Goal: Task Accomplishment & Management: Complete application form

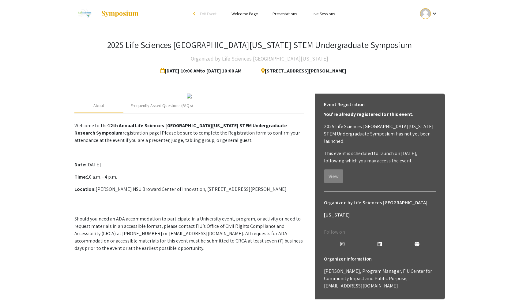
click at [432, 12] on mat-icon "keyboard_arrow_down" at bounding box center [434, 13] width 7 height 7
click at [429, 45] on button "My Submissions" at bounding box center [433, 45] width 38 height 15
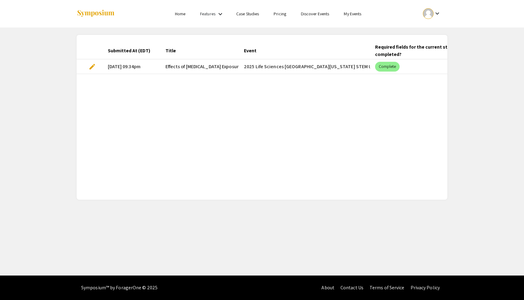
click at [94, 67] on span "edit" at bounding box center [92, 66] width 7 height 7
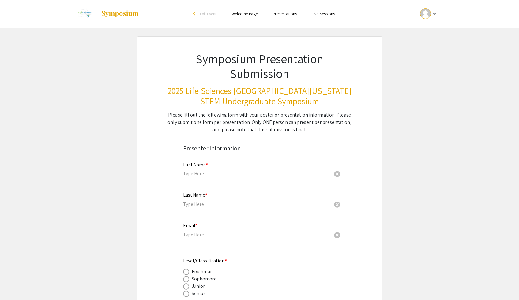
type input "[PERSON_NAME]"
type input "[PERSON_NAME][EMAIL_ADDRESS][DOMAIN_NAME][PERSON_NAME]"
radio input "true"
type input "Biology"
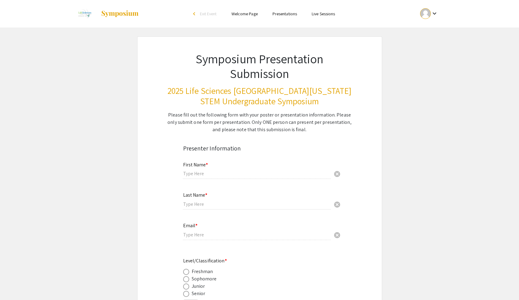
radio input "true"
type input "[PERSON_NAME]"
radio input "true"
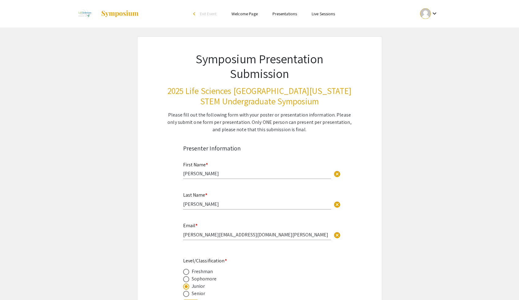
select select "custom"
type input "0"
select select "custom"
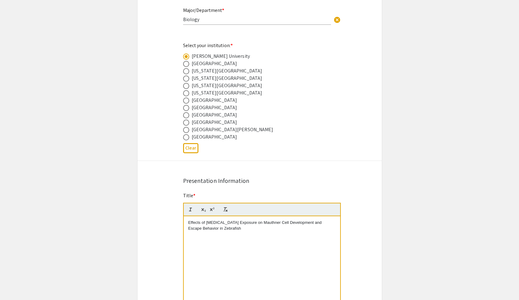
type input "1"
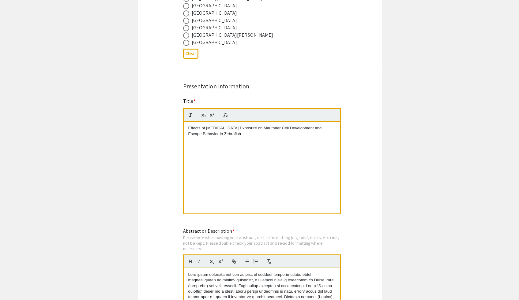
select select "auto"
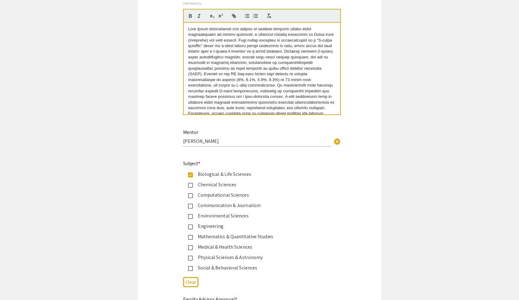
scroll to position [45, 0]
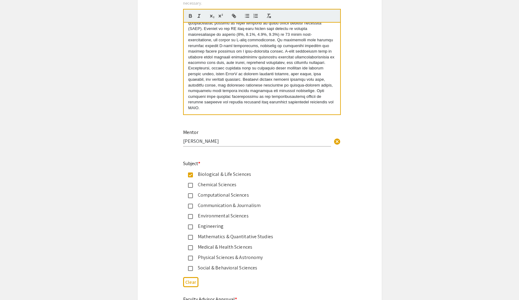
drag, startPoint x: 189, startPoint y: 30, endPoint x: 289, endPoint y: 156, distance: 161.1
click at [289, 156] on div "Symposium Presentation Submission 2025 Life Sciences [GEOGRAPHIC_DATA][US_STATE…" at bounding box center [259, 48] width 245 height 1327
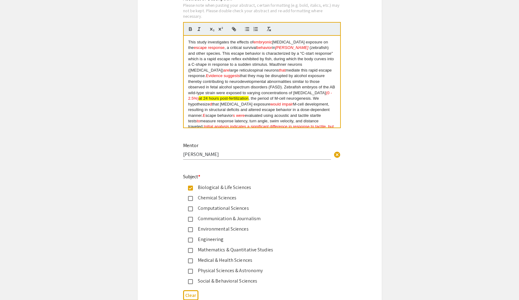
scroll to position [3, 0]
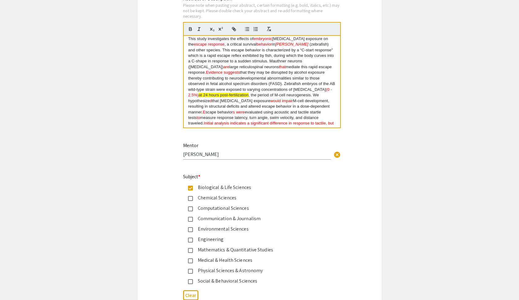
click at [264, 69] on span "mediate this rapid escape response." at bounding box center [260, 70] width 145 height 10
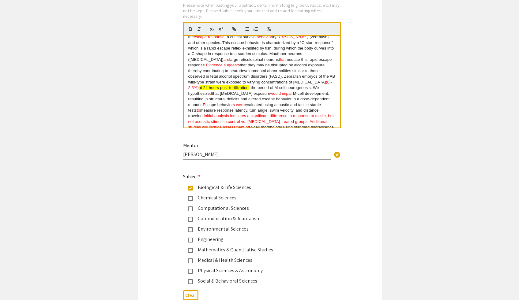
scroll to position [11, 0]
click at [208, 67] on span "Evidence suggests" at bounding box center [223, 64] width 34 height 5
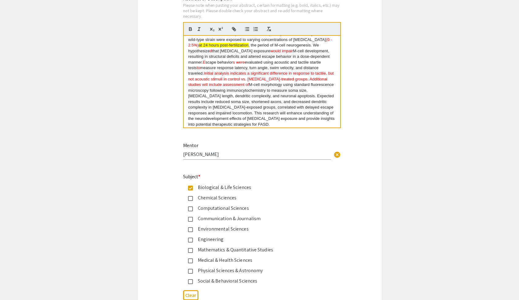
scroll to position [57, 0]
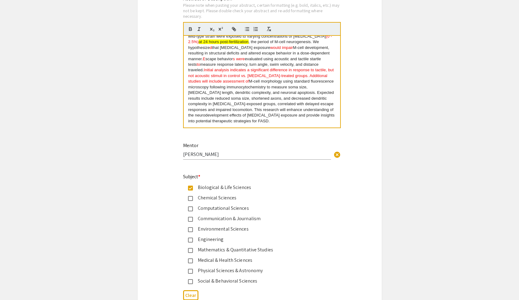
click at [206, 71] on span "Initial analysis indicates a significant difference in response to tactile, but…" at bounding box center [261, 73] width 147 height 10
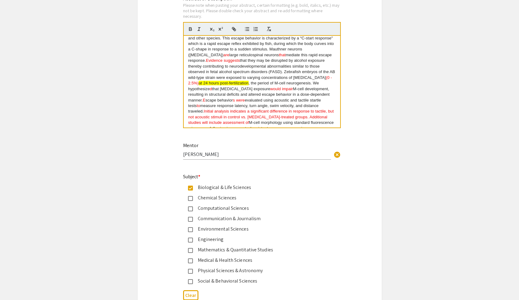
scroll to position [0, 0]
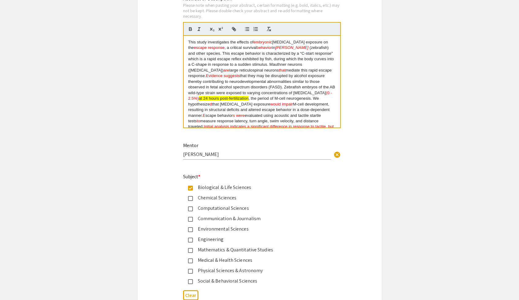
drag, startPoint x: 231, startPoint y: 122, endPoint x: 170, endPoint y: 32, distance: 108.3
click at [170, 32] on div "Symposium Presentation Submission 2025 Life Sciences [GEOGRAPHIC_DATA][US_STATE…" at bounding box center [259, 61] width 245 height 1327
click at [270, 31] on line "button" at bounding box center [270, 30] width 1 height 1
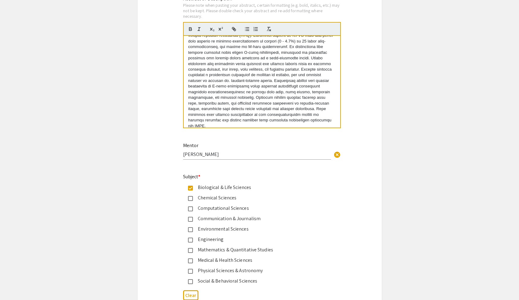
scroll to position [57, 0]
click at [240, 124] on p at bounding box center [261, 53] width 147 height 141
drag, startPoint x: 249, startPoint y: 86, endPoint x: 222, endPoint y: 87, distance: 27.6
click at [222, 87] on p at bounding box center [261, 95] width 147 height 141
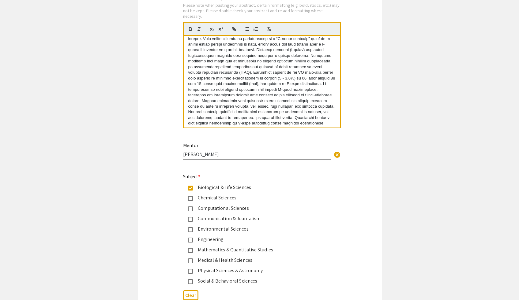
click at [221, 86] on p at bounding box center [261, 93] width 147 height 136
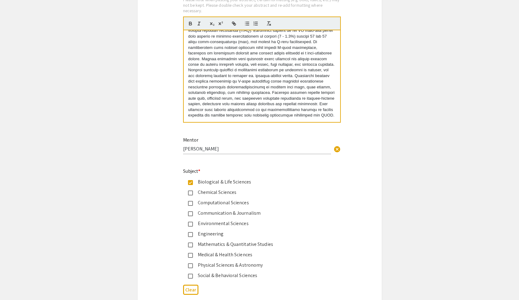
drag, startPoint x: 255, startPoint y: 105, endPoint x: 263, endPoint y: 115, distance: 12.8
click at [263, 115] on p at bounding box center [261, 51] width 147 height 136
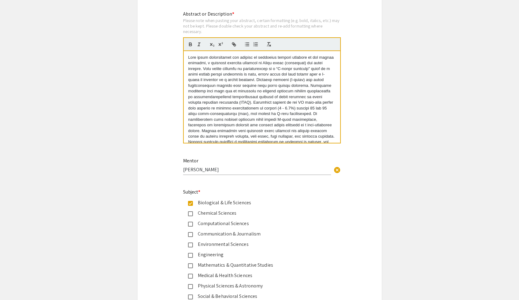
scroll to position [620, 0]
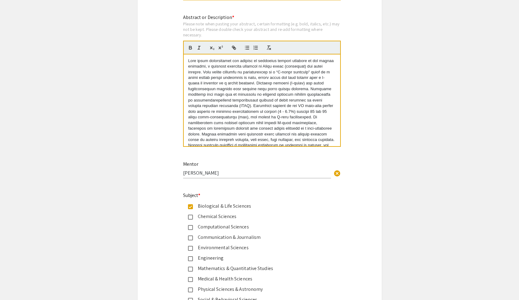
drag, startPoint x: 190, startPoint y: 61, endPoint x: 266, endPoint y: 134, distance: 106.1
click at [266, 134] on p at bounding box center [261, 131] width 147 height 147
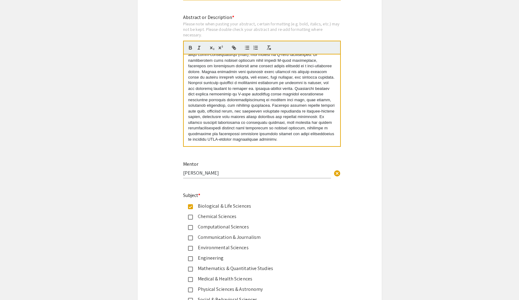
drag, startPoint x: 189, startPoint y: 63, endPoint x: 278, endPoint y: 169, distance: 138.9
click at [278, 169] on div "Symposium Presentation Submission 2025 Life Sciences [GEOGRAPHIC_DATA][US_STATE…" at bounding box center [259, 80] width 245 height 1327
copy p "Lore ipsum dolorsitamet con adipisc el seddoeius tempori utlabore et dol magnaa…"
click at [371, 70] on div "Symposium Presentation Submission 2025 Life Sciences [GEOGRAPHIC_DATA][US_STATE…" at bounding box center [259, 80] width 245 height 1327
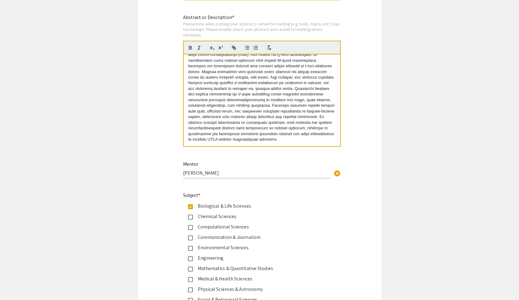
click at [258, 142] on p at bounding box center [261, 69] width 147 height 147
drag, startPoint x: 255, startPoint y: 107, endPoint x: 203, endPoint y: 130, distance: 57.0
click at [203, 130] on p at bounding box center [261, 63] width 147 height 158
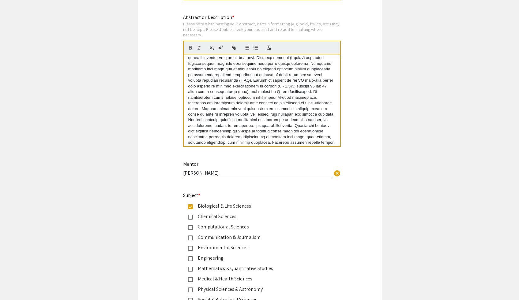
scroll to position [0, 0]
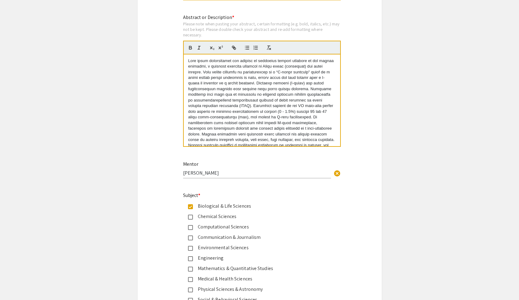
click at [254, 124] on p at bounding box center [261, 128] width 147 height 141
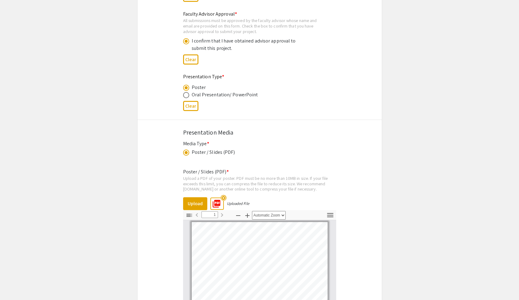
scroll to position [946, 0]
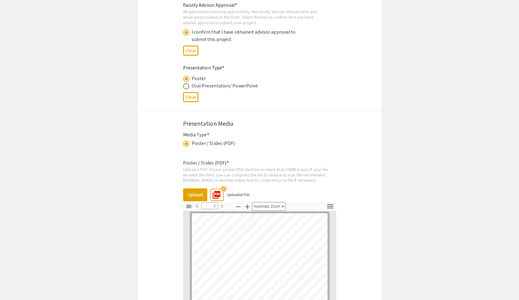
click at [224, 190] on mat-icon "highlight_off" at bounding box center [224, 189] width 6 height 6
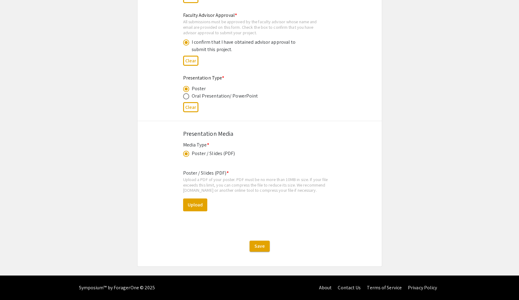
scroll to position [938, 0]
click at [197, 204] on button "Upload" at bounding box center [195, 205] width 24 height 13
select select "custom"
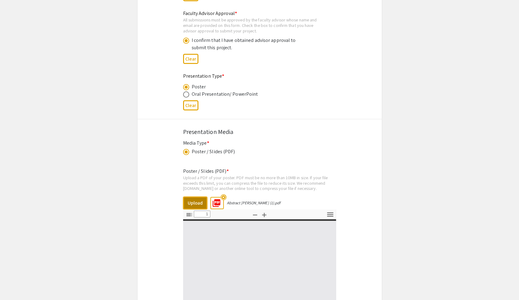
type input "0"
select select "custom"
type input "1"
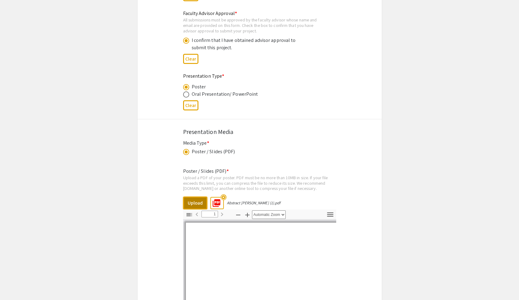
select select "auto"
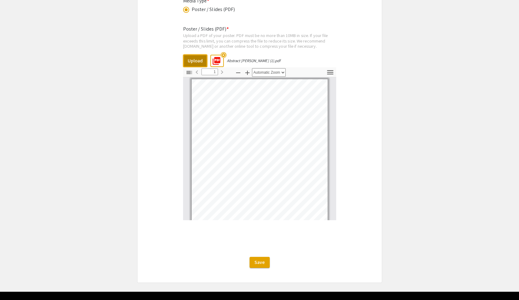
scroll to position [22, 0]
click at [264, 266] on span "Save" at bounding box center [260, 262] width 10 height 6
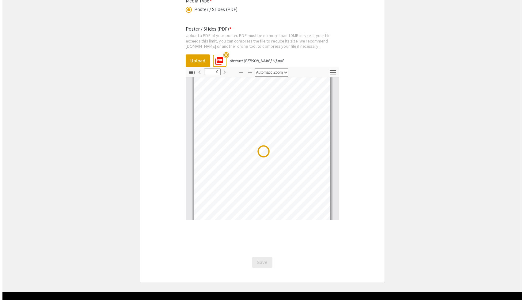
scroll to position [0, 0]
